Goal: Browse casually: Explore the website without a specific task or goal

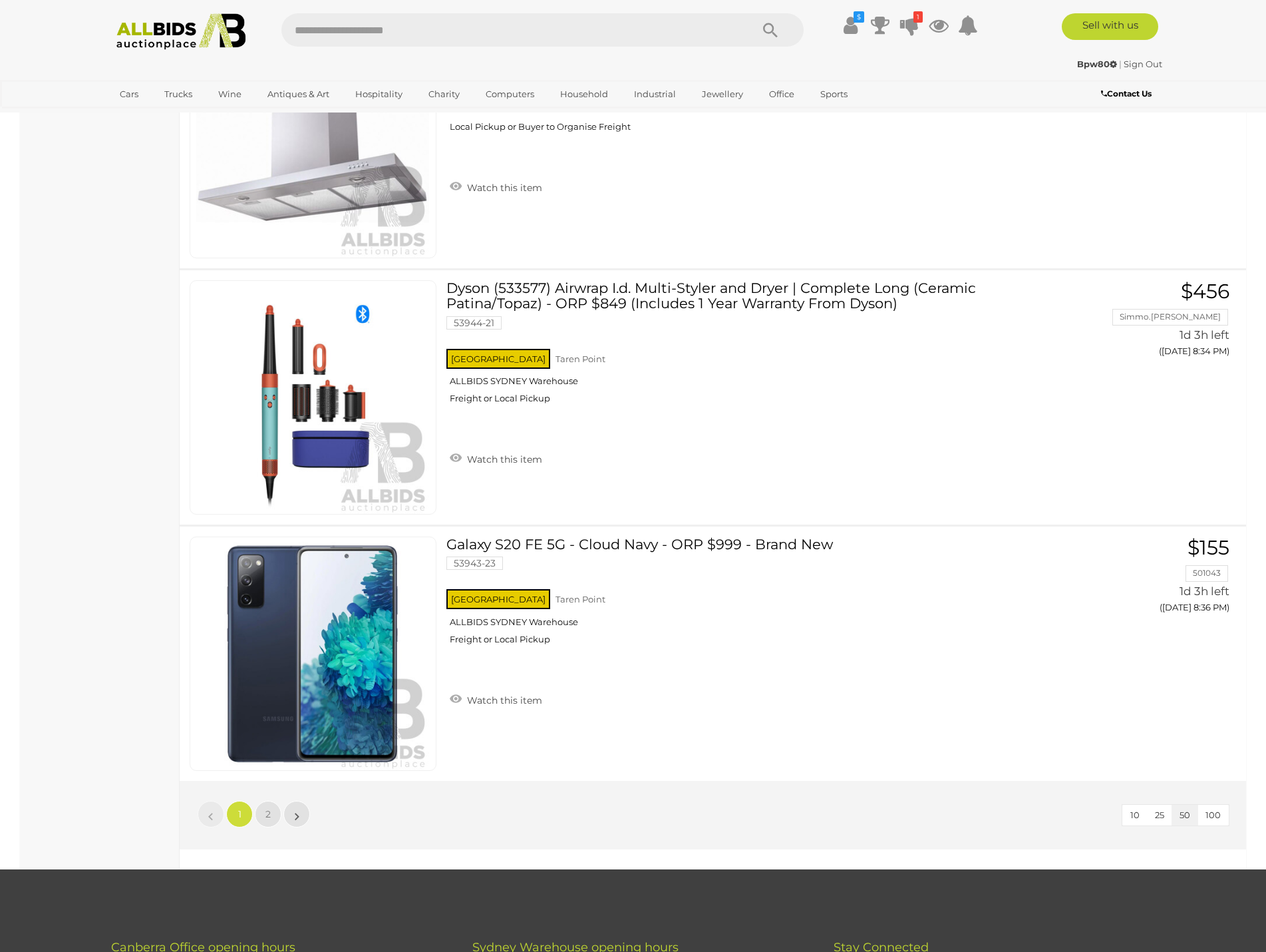
scroll to position [12313, 0]
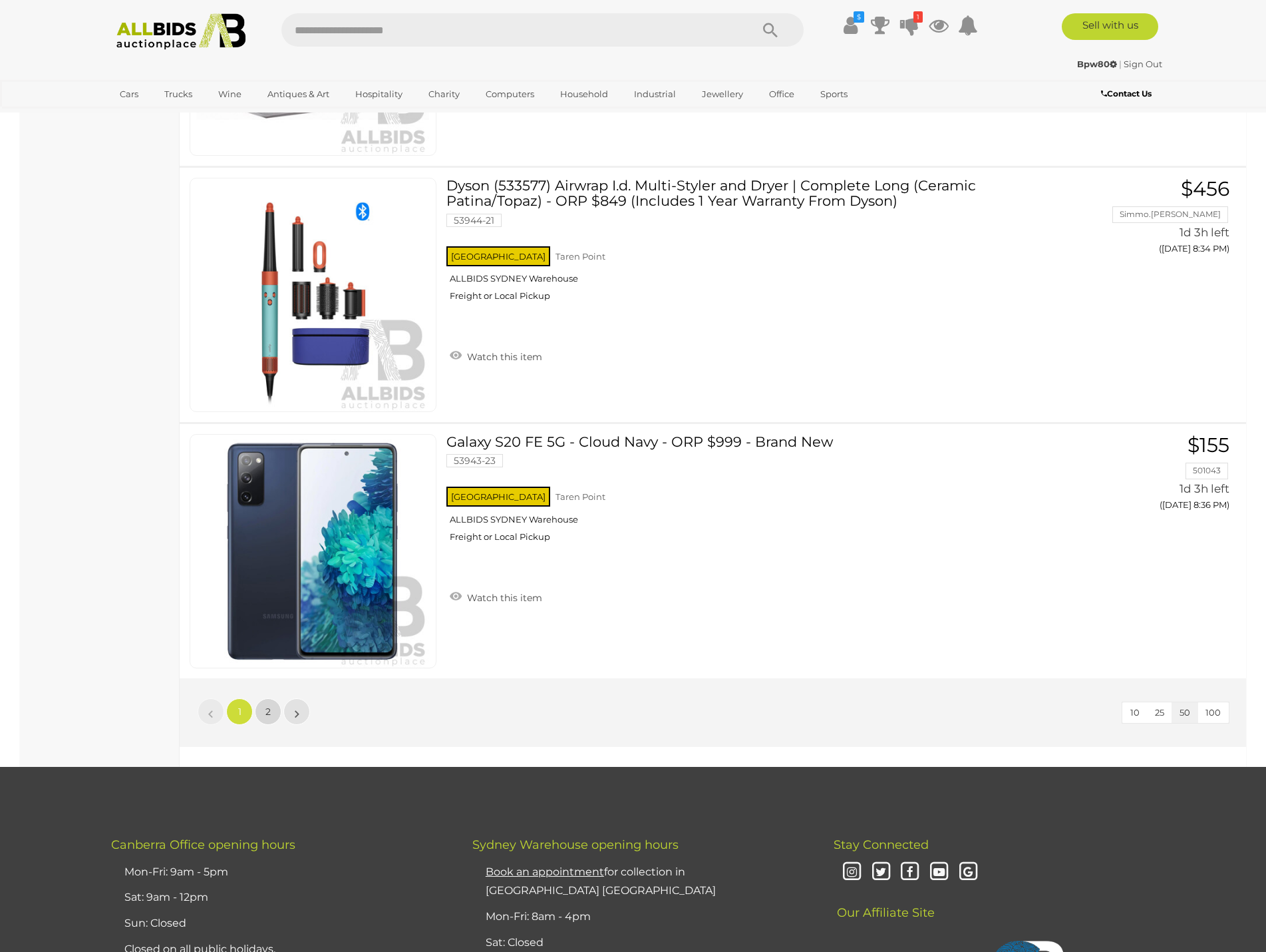
click at [270, 703] on link "2" at bounding box center [268, 712] width 27 height 27
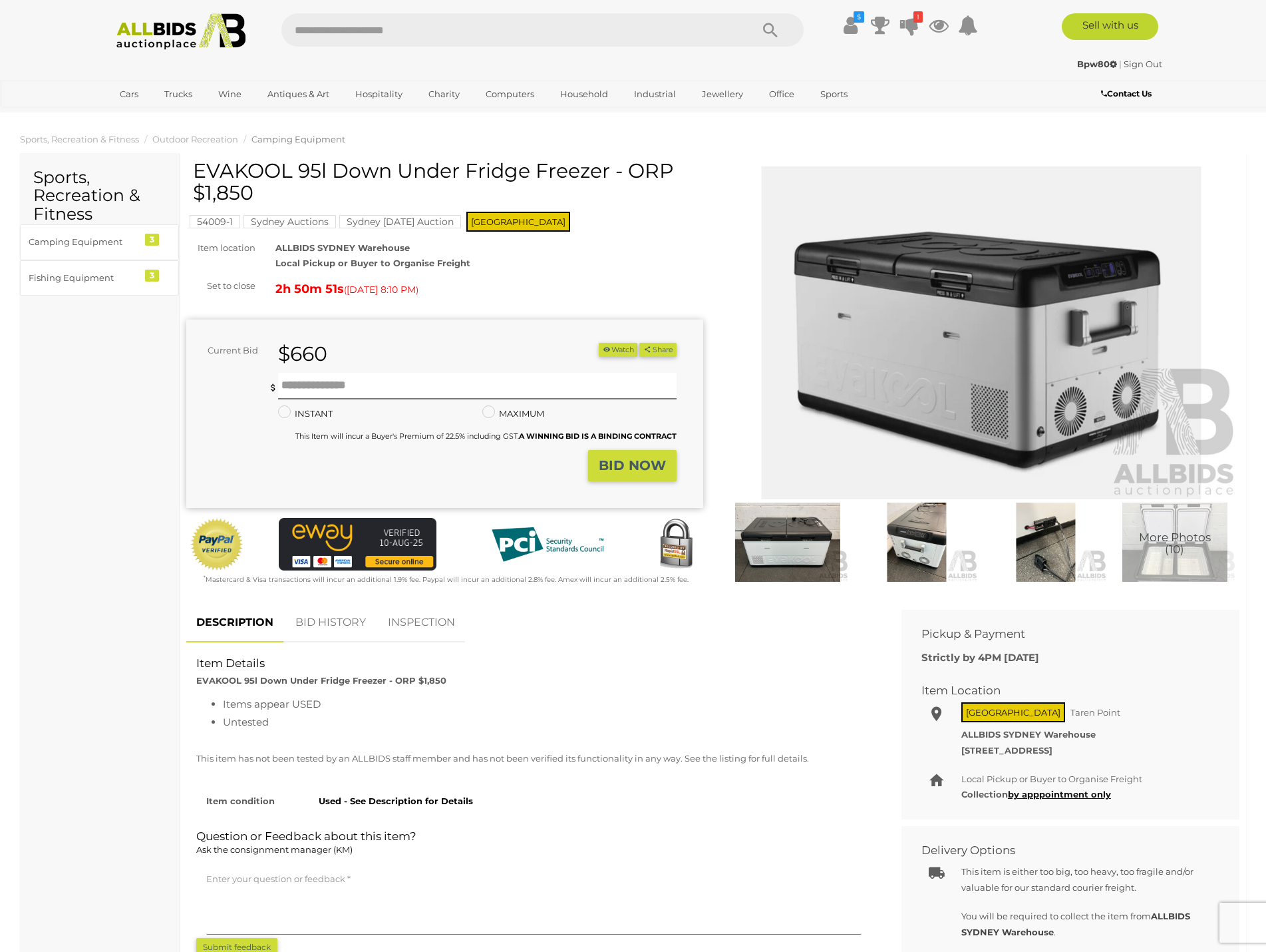
click at [157, 13] on img at bounding box center [182, 32] width 144 height 36
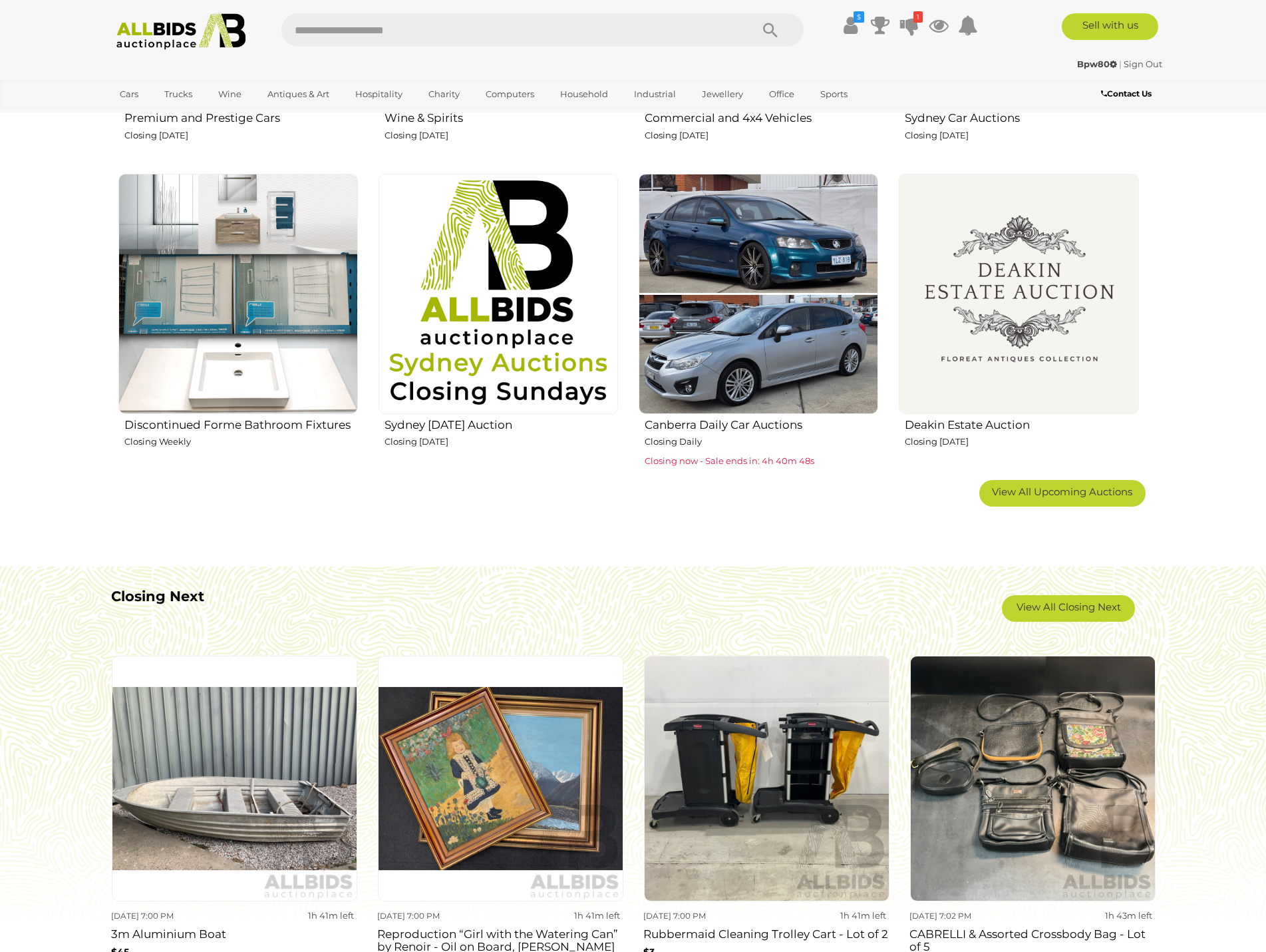
scroll to position [732, 0]
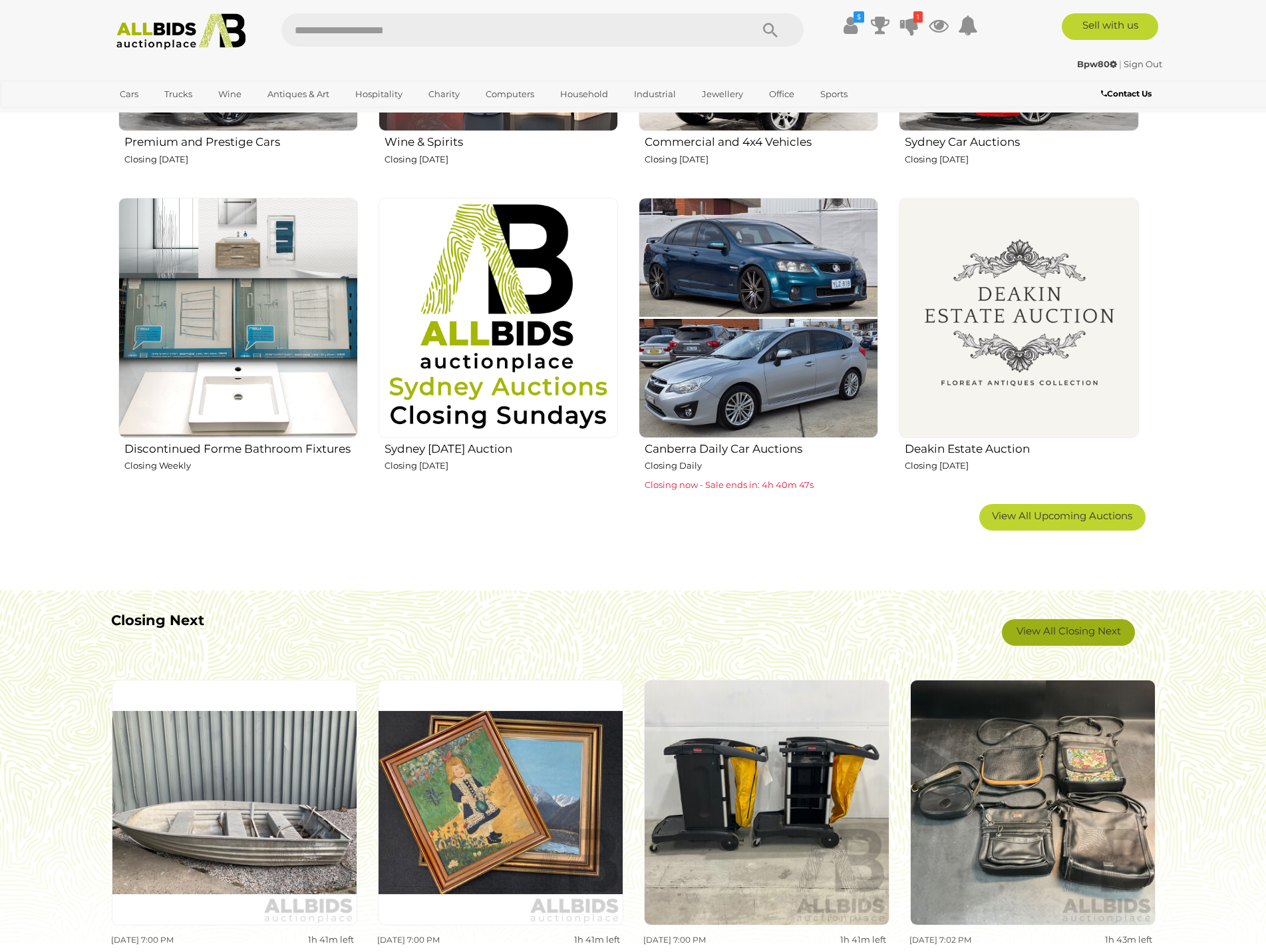
click at [1071, 629] on link "View All Closing Next" at bounding box center [1069, 632] width 133 height 27
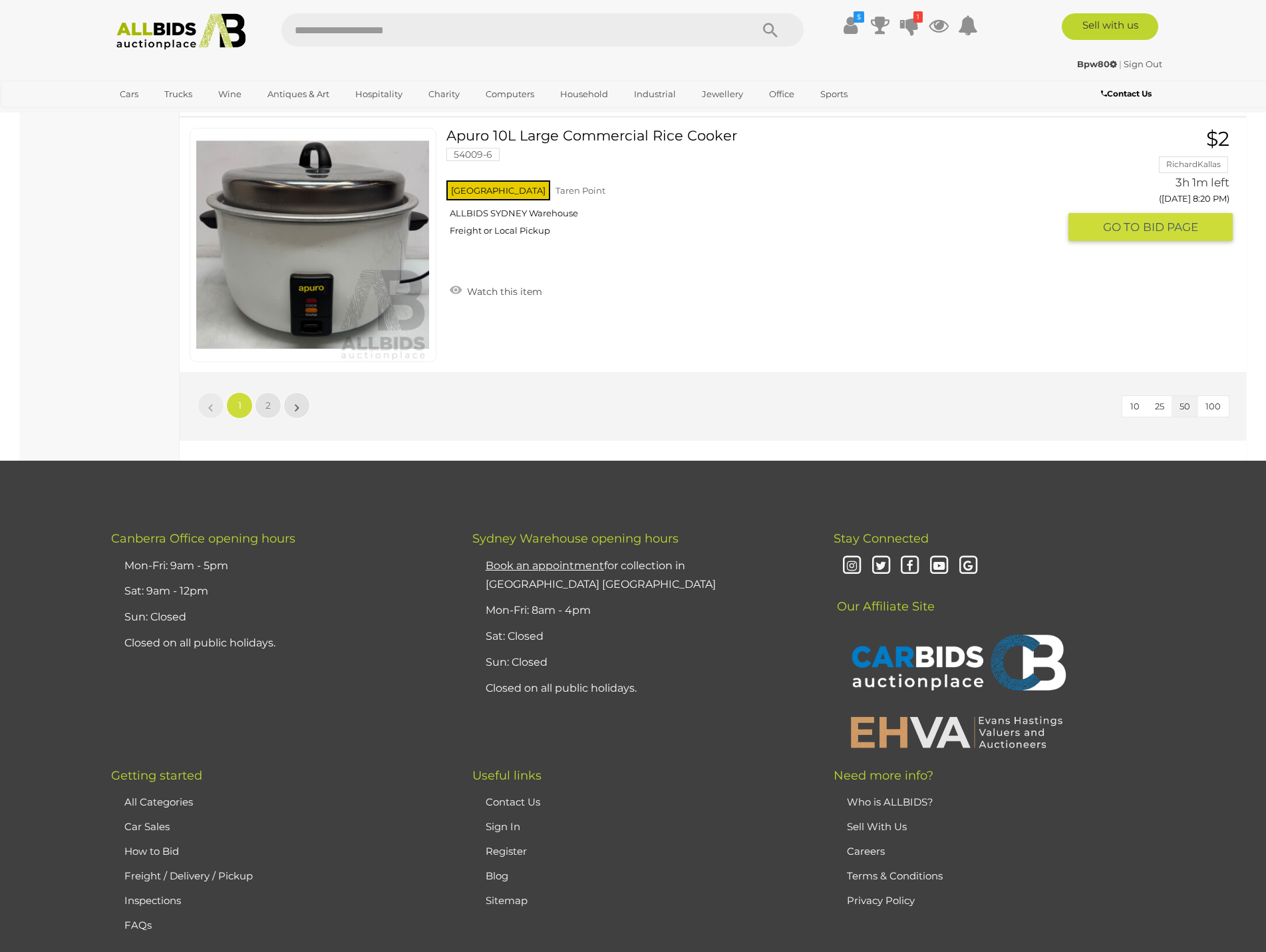
scroll to position [12664, 0]
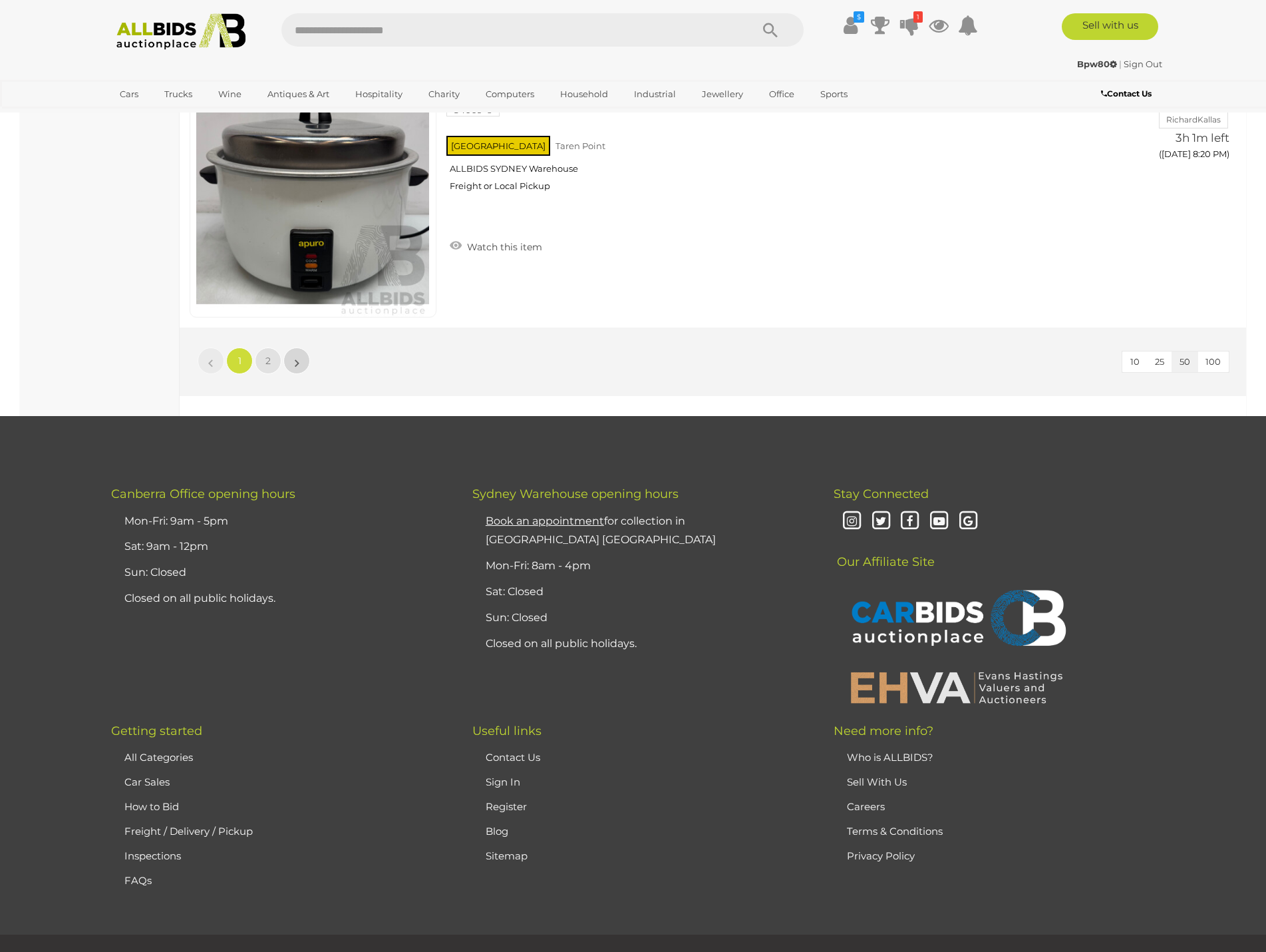
click at [305, 356] on link "»" at bounding box center [297, 361] width 27 height 27
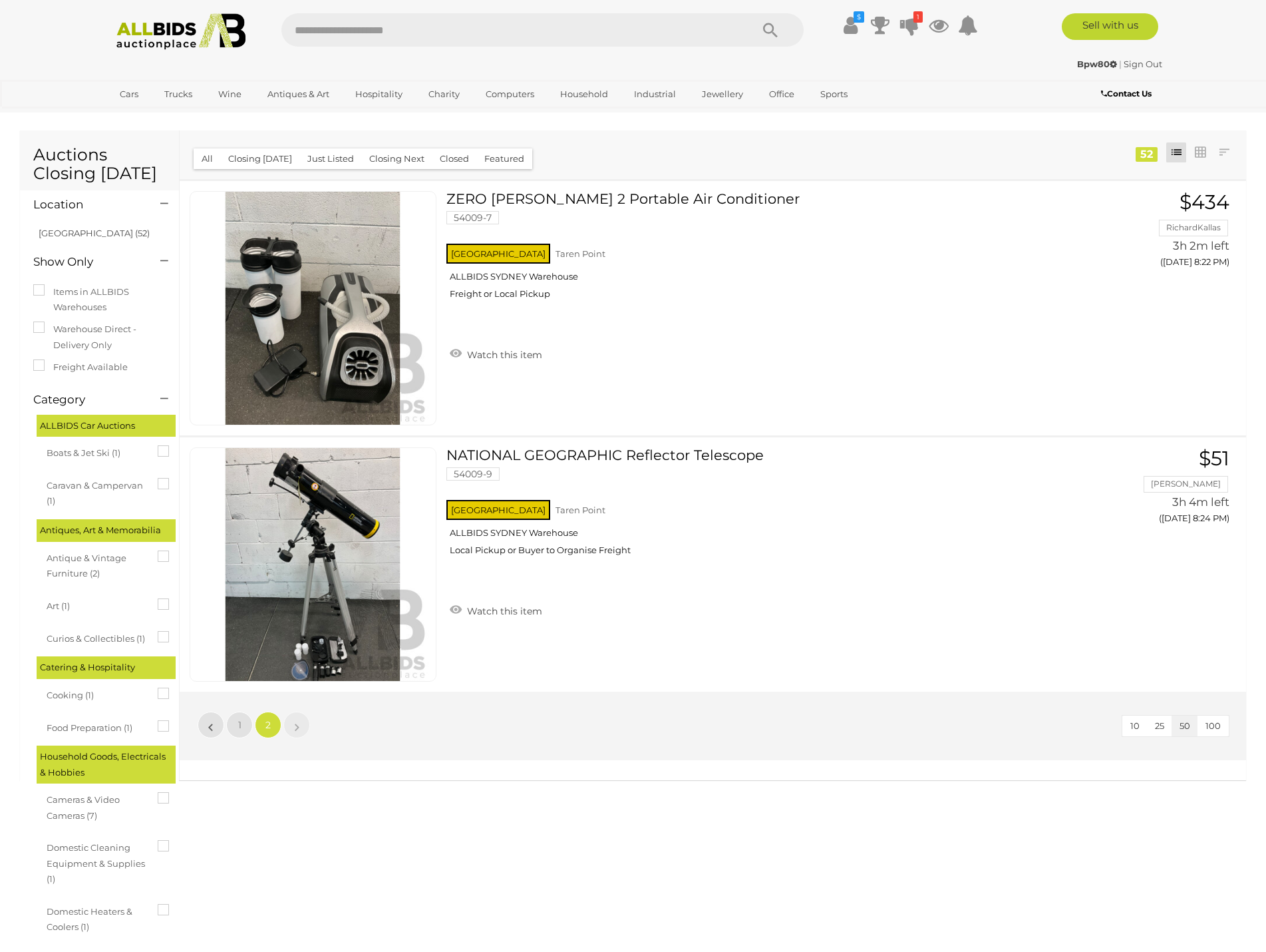
click at [1206, 722] on span "100" at bounding box center [1213, 725] width 15 height 11
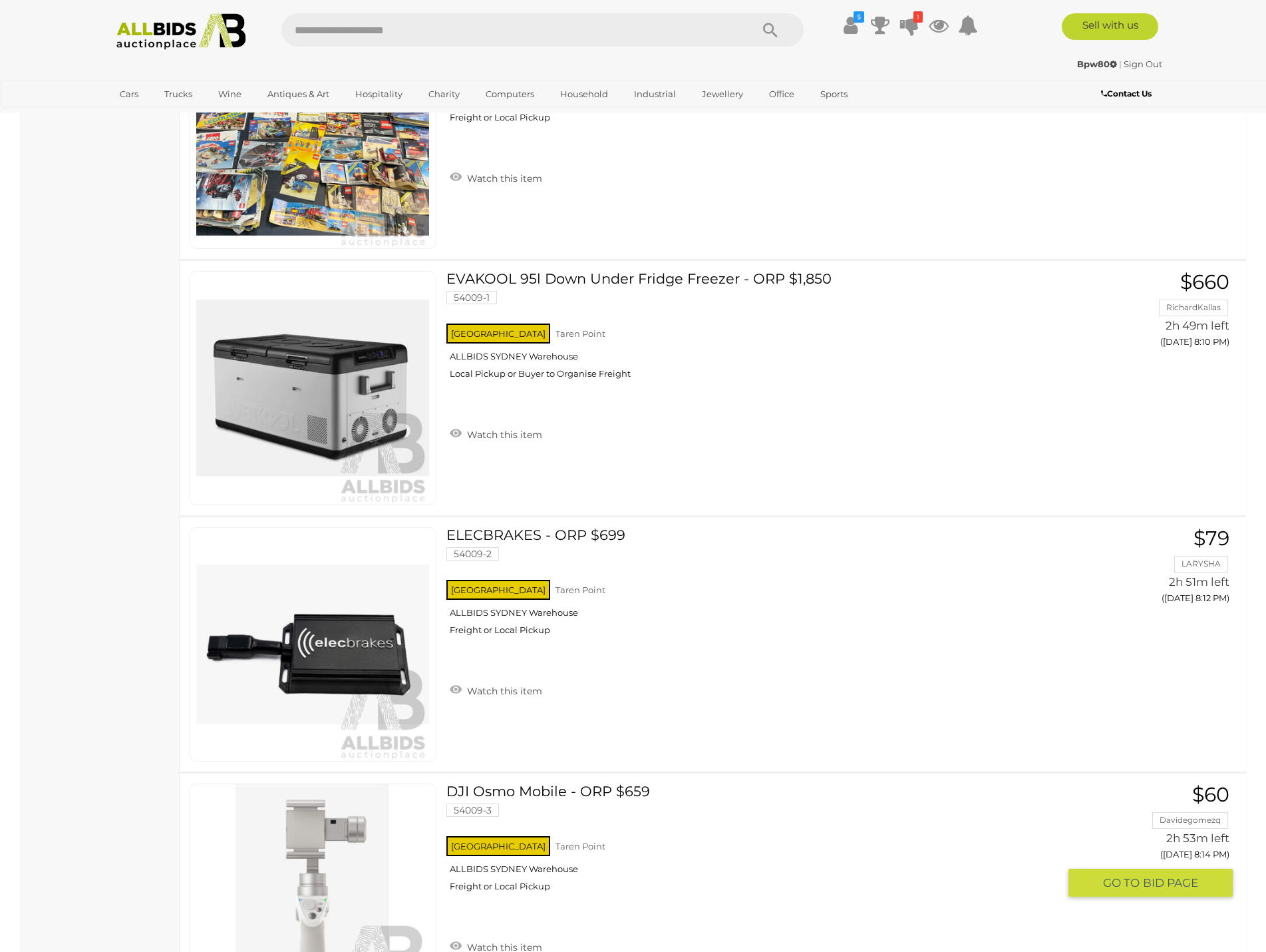
scroll to position [11182, 0]
